Goal: Find specific page/section: Find specific page/section

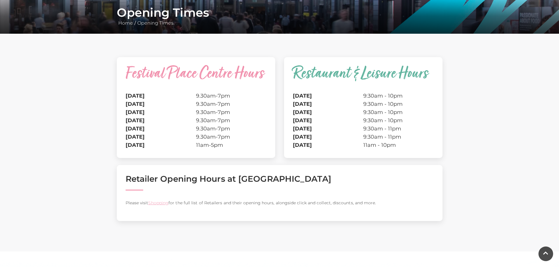
scroll to position [117, 0]
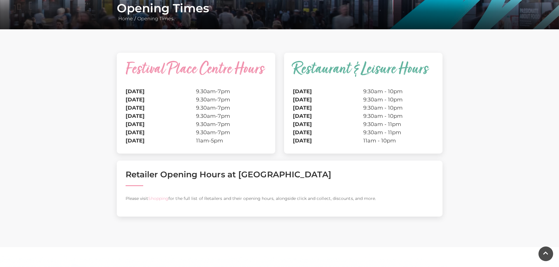
click at [156, 197] on link "Shopping" at bounding box center [158, 198] width 20 height 5
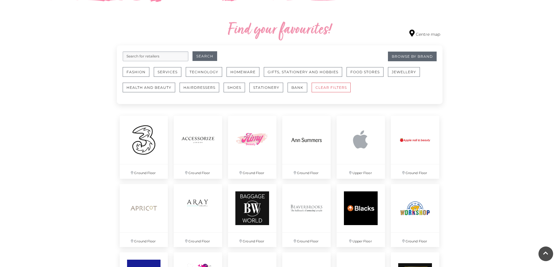
scroll to position [352, 0]
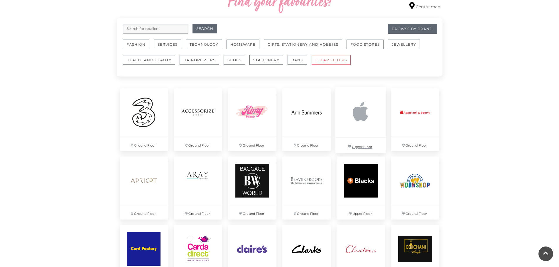
click at [355, 112] on img at bounding box center [360, 112] width 51 height 51
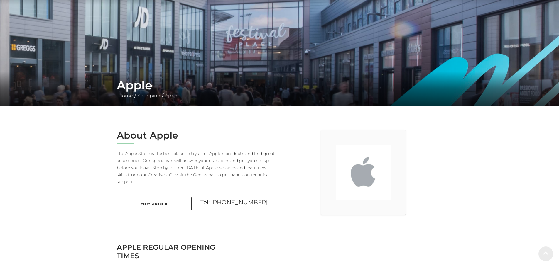
scroll to position [117, 0]
